Goal: Find specific page/section: Find specific page/section

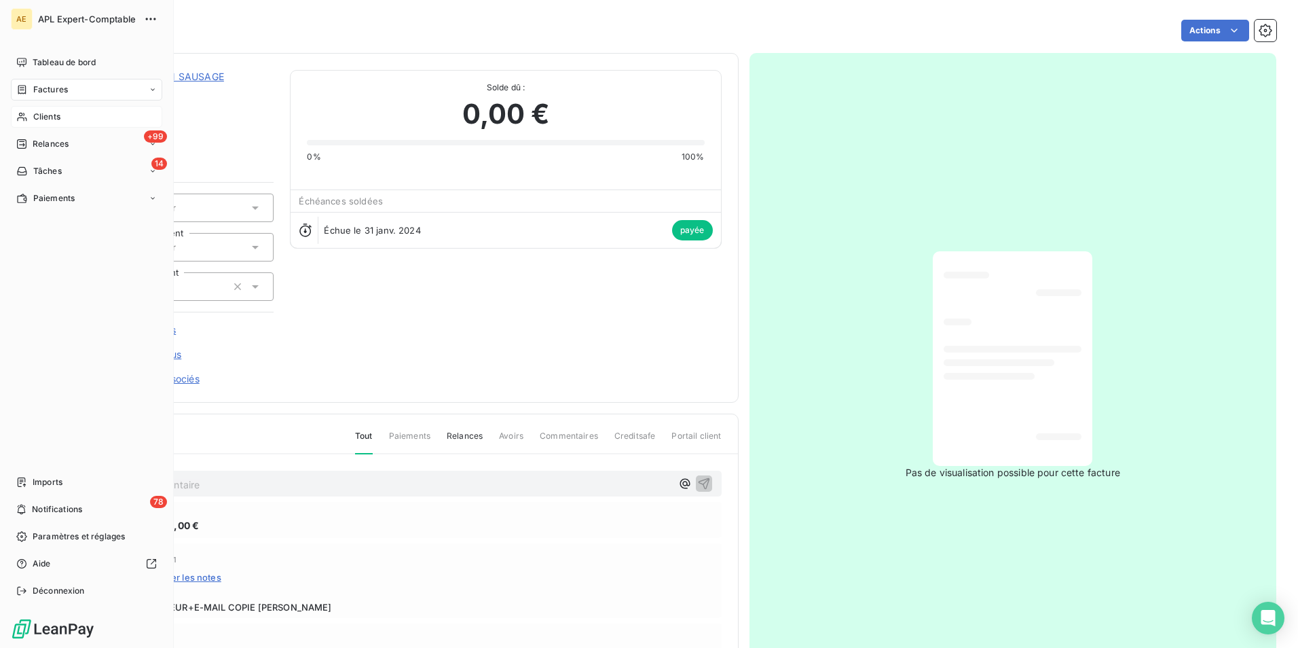
click at [23, 119] on icon at bounding box center [22, 116] width 12 height 11
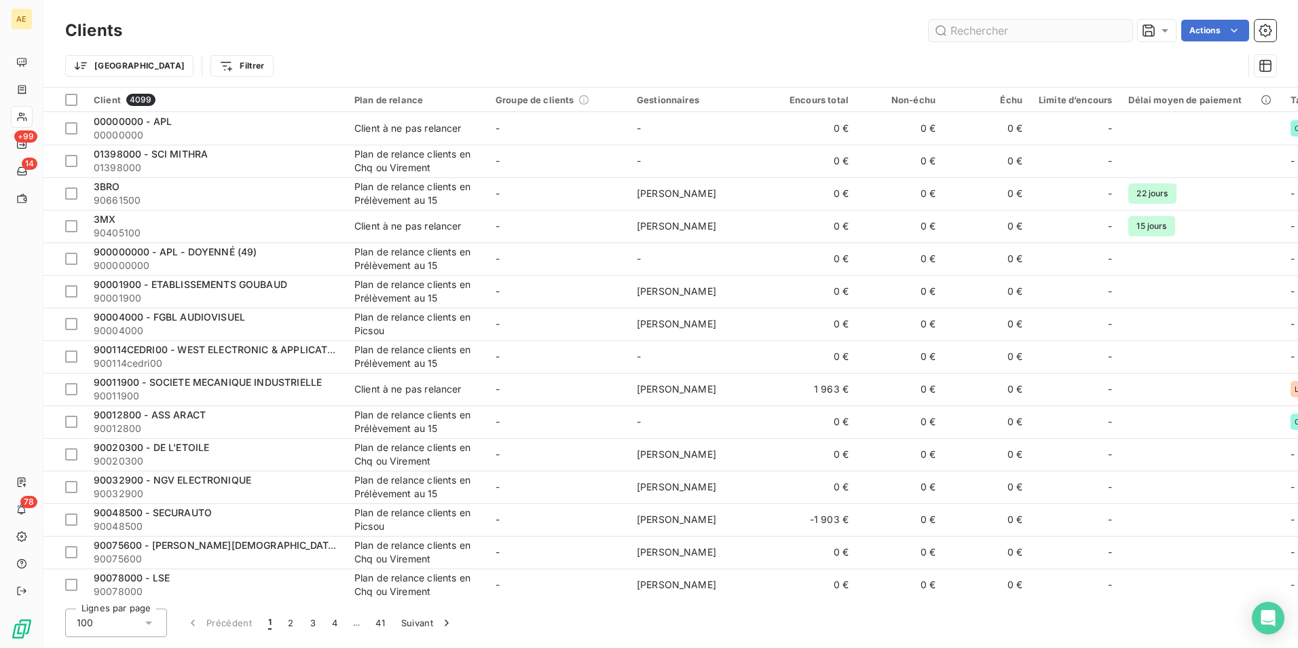
click at [982, 37] on input "text" at bounding box center [1031, 31] width 204 height 22
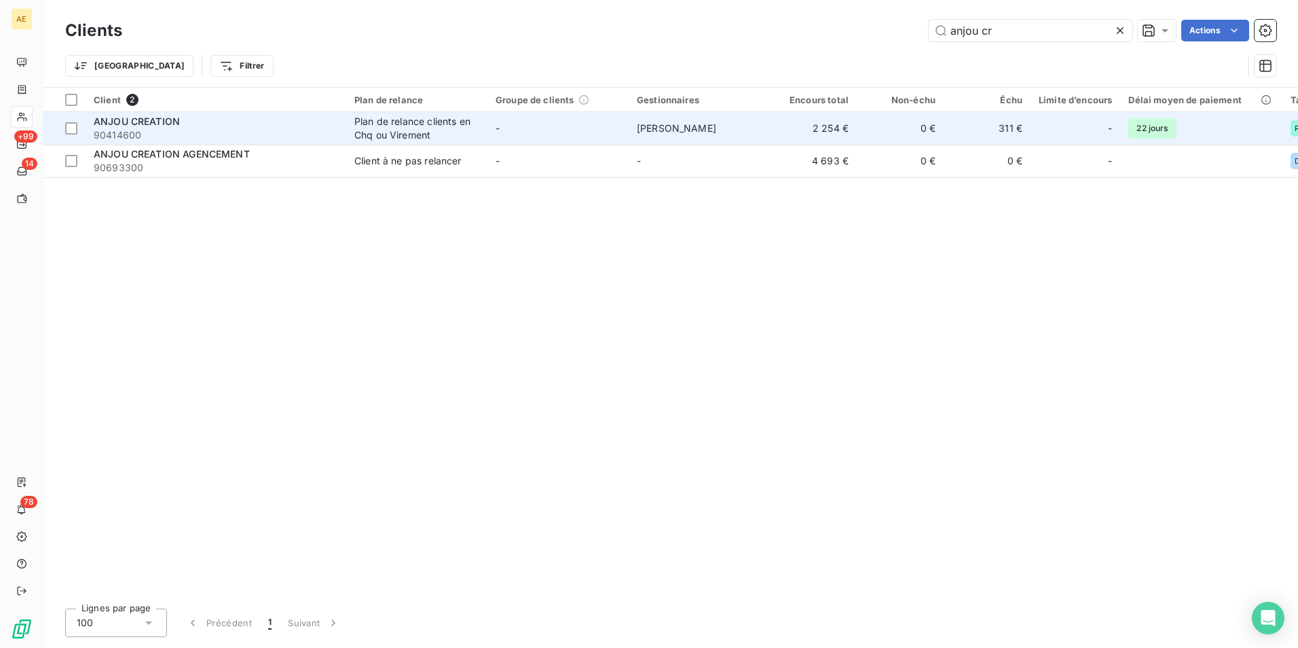
type input "anjou cr"
click at [233, 124] on div "ANJOU CREATION" at bounding box center [216, 122] width 244 height 14
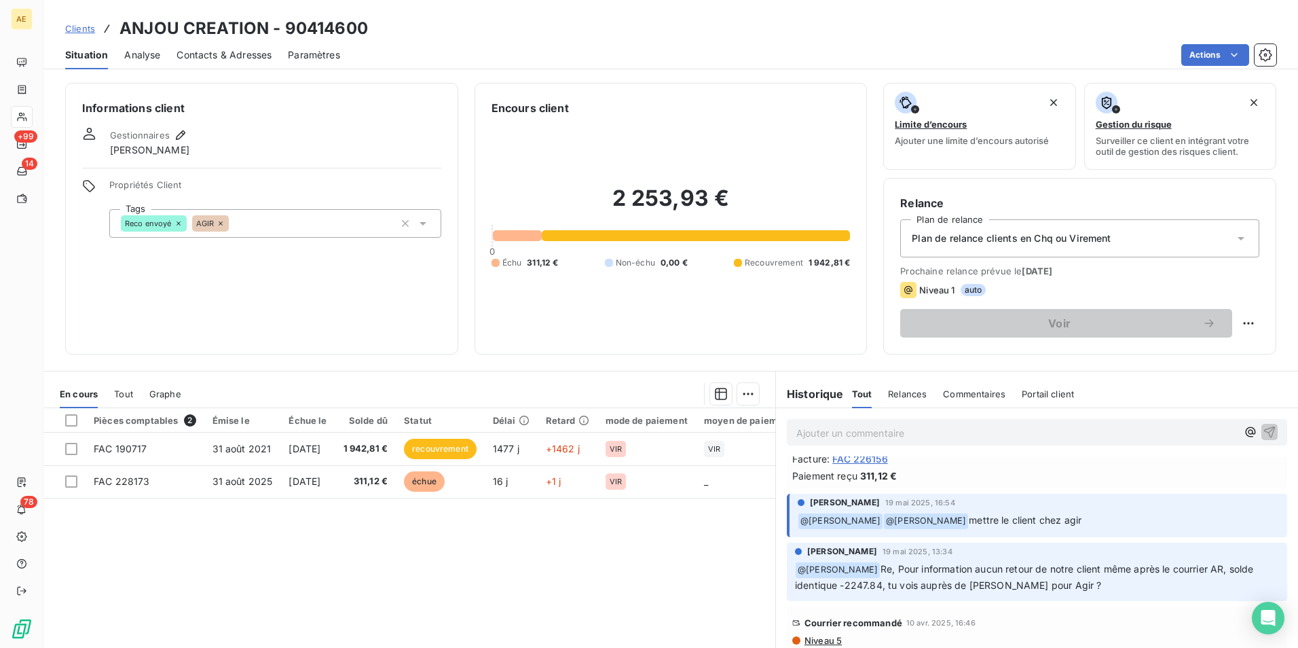
scroll to position [339, 0]
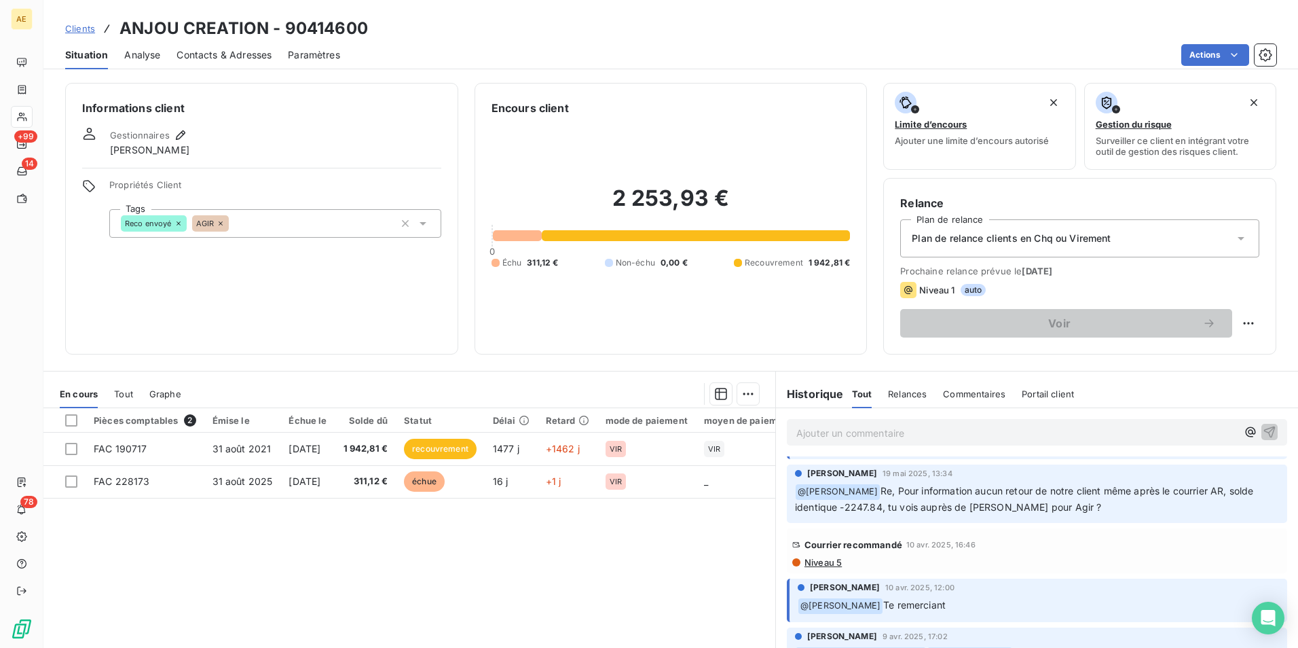
click at [811, 561] on span "Niveau 5" at bounding box center [822, 562] width 39 height 11
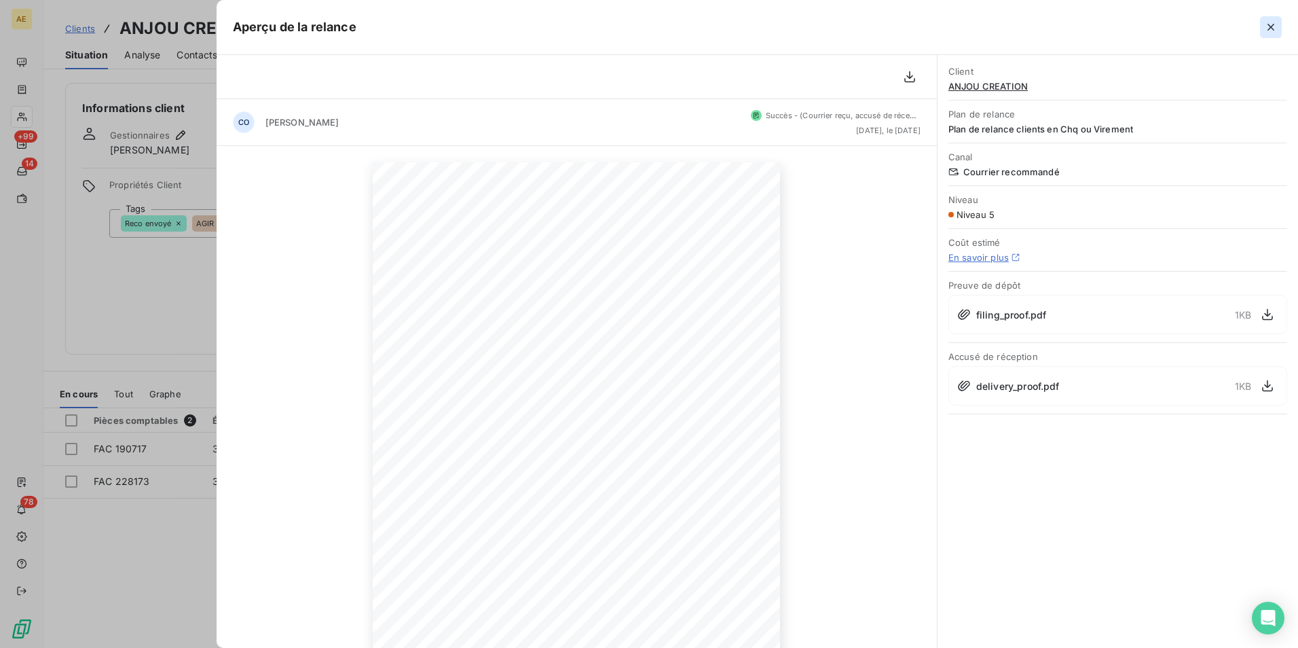
click at [1274, 26] on icon "button" at bounding box center [1271, 27] width 14 height 14
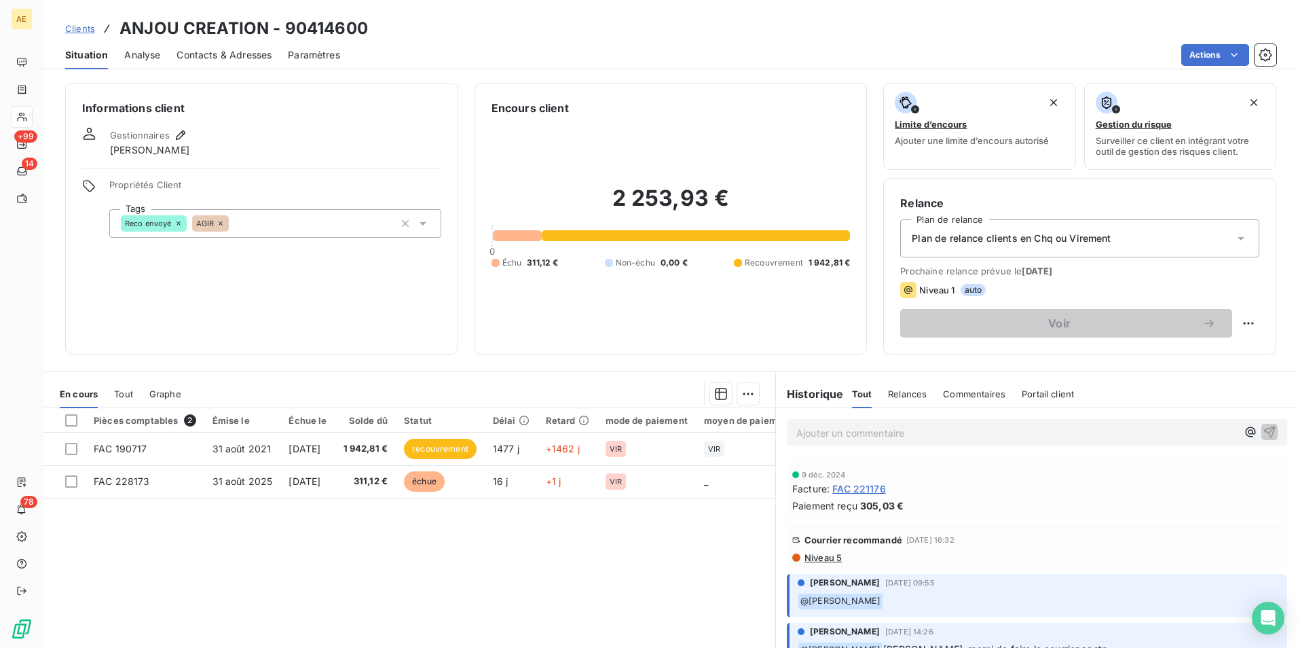
scroll to position [1901, 0]
click at [811, 550] on span "Niveau 5" at bounding box center [822, 555] width 39 height 11
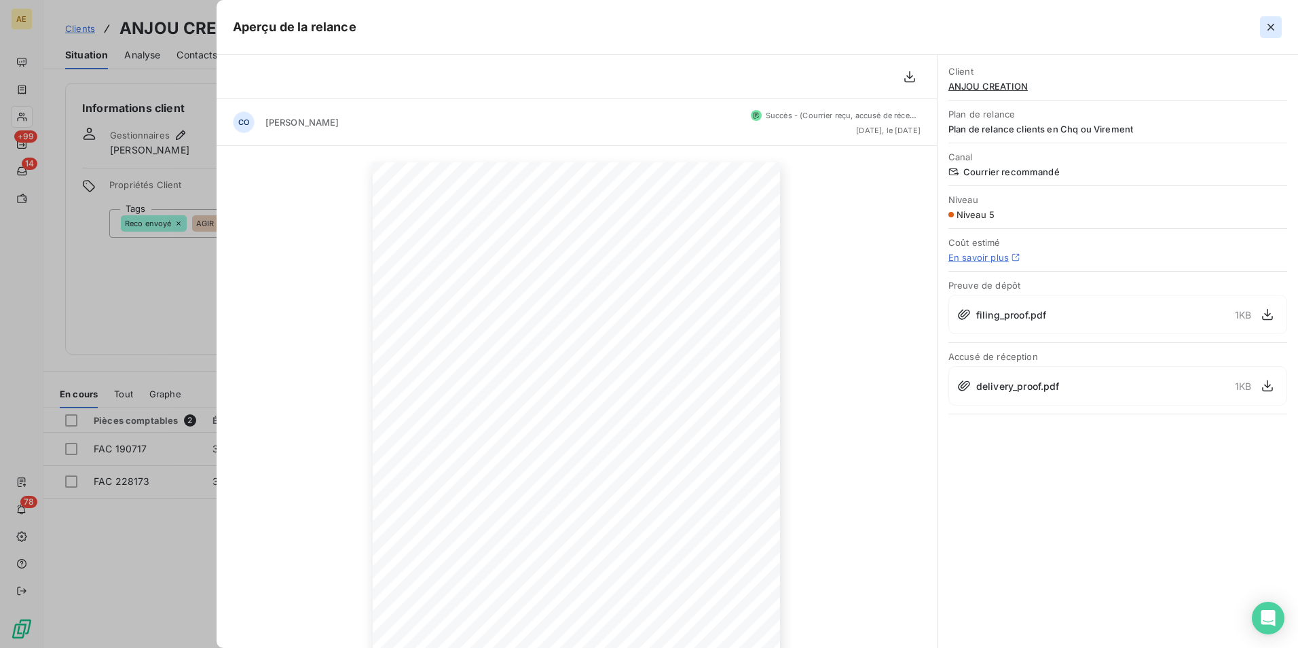
click at [1269, 23] on icon "button" at bounding box center [1271, 27] width 14 height 14
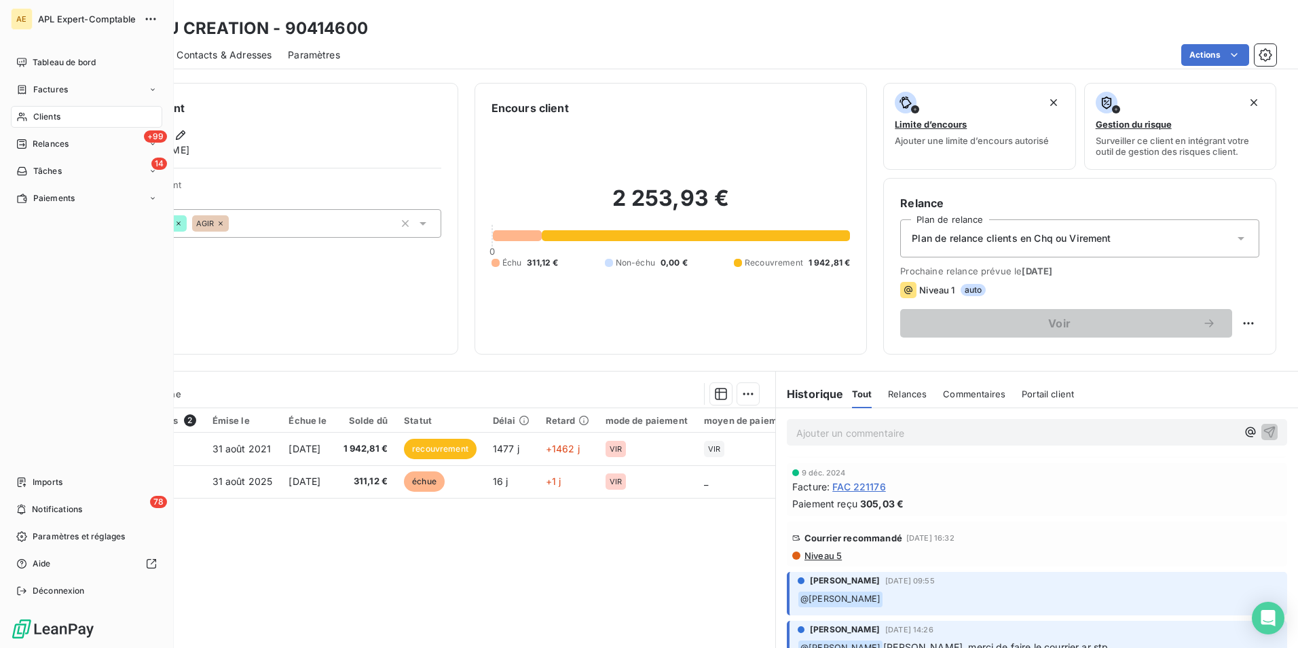
click at [37, 109] on div "Clients" at bounding box center [86, 117] width 151 height 22
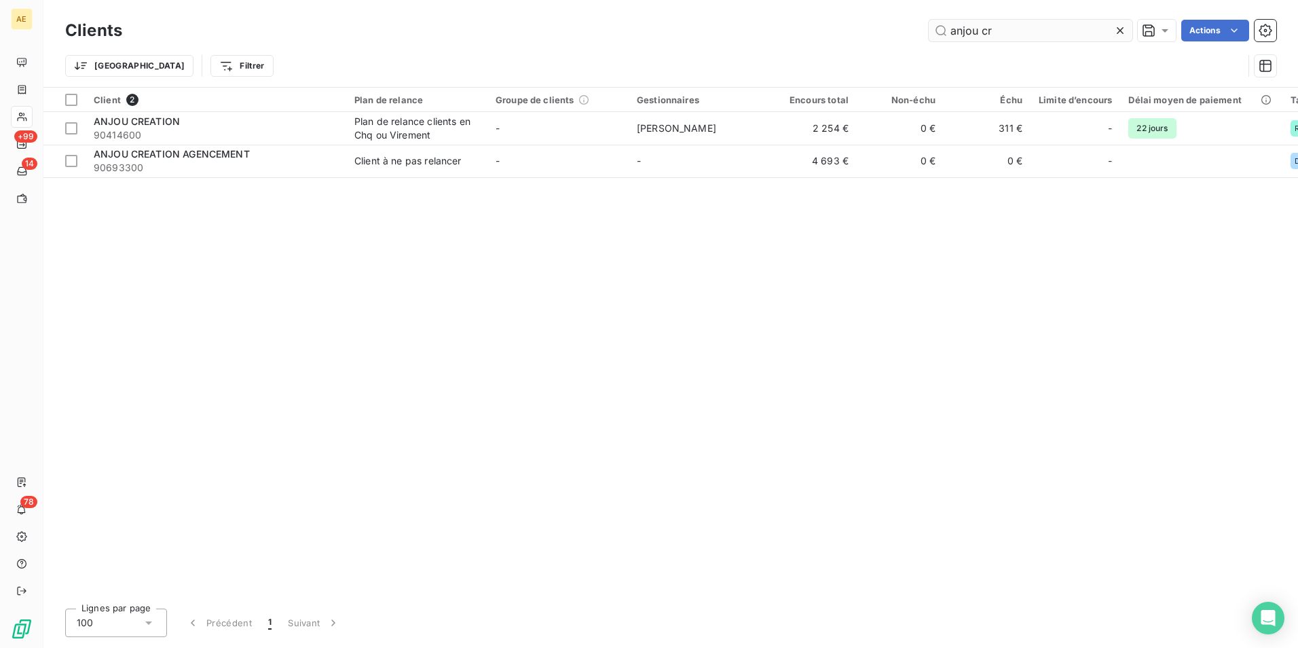
drag, startPoint x: 1026, startPoint y: 39, endPoint x: 948, endPoint y: 33, distance: 78.4
click at [948, 33] on input "anjou cr" at bounding box center [1031, 31] width 204 height 22
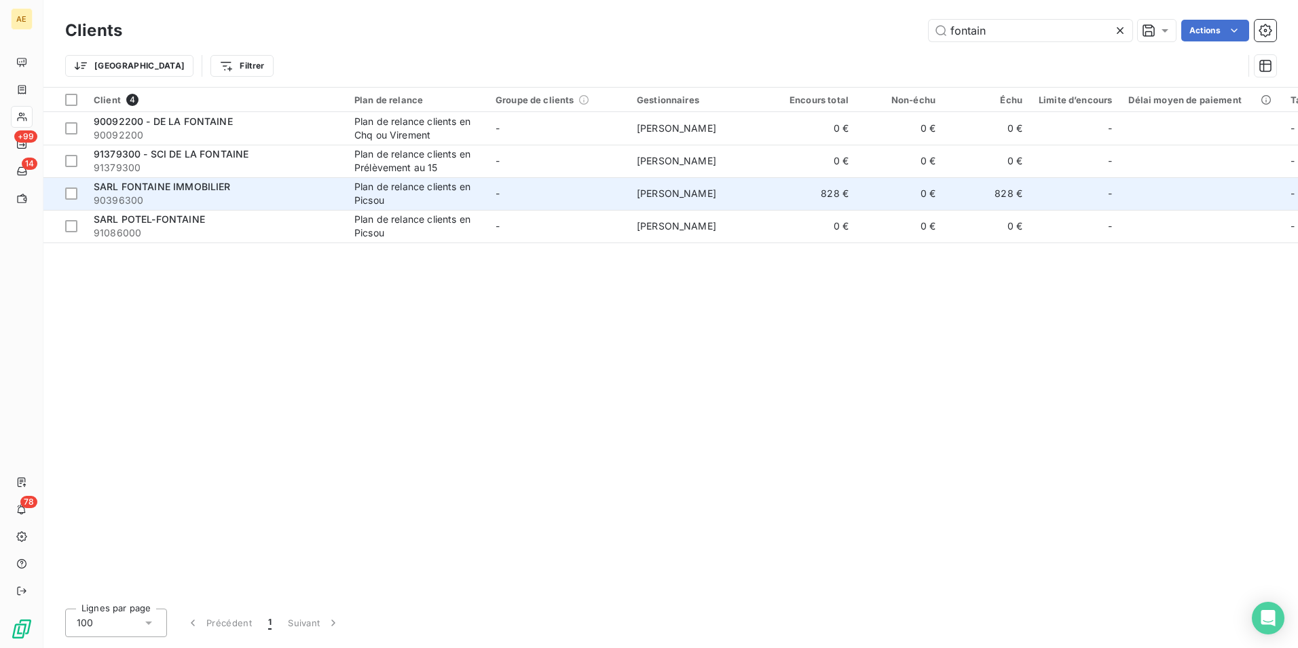
type input "fontain"
click at [480, 195] on td "Plan de relance clients en Picsou" at bounding box center [416, 193] width 141 height 33
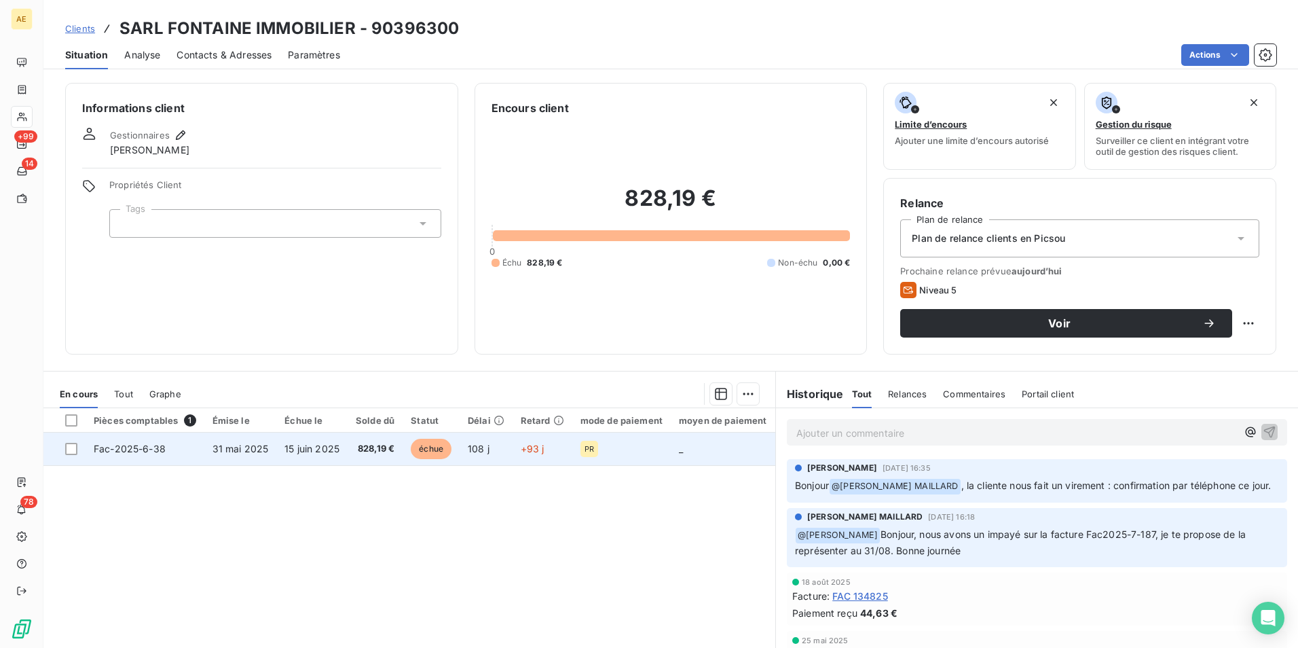
click at [155, 451] on span "Fac-2025-6-38" at bounding box center [130, 449] width 72 height 12
